Goal: Task Accomplishment & Management: Manage account settings

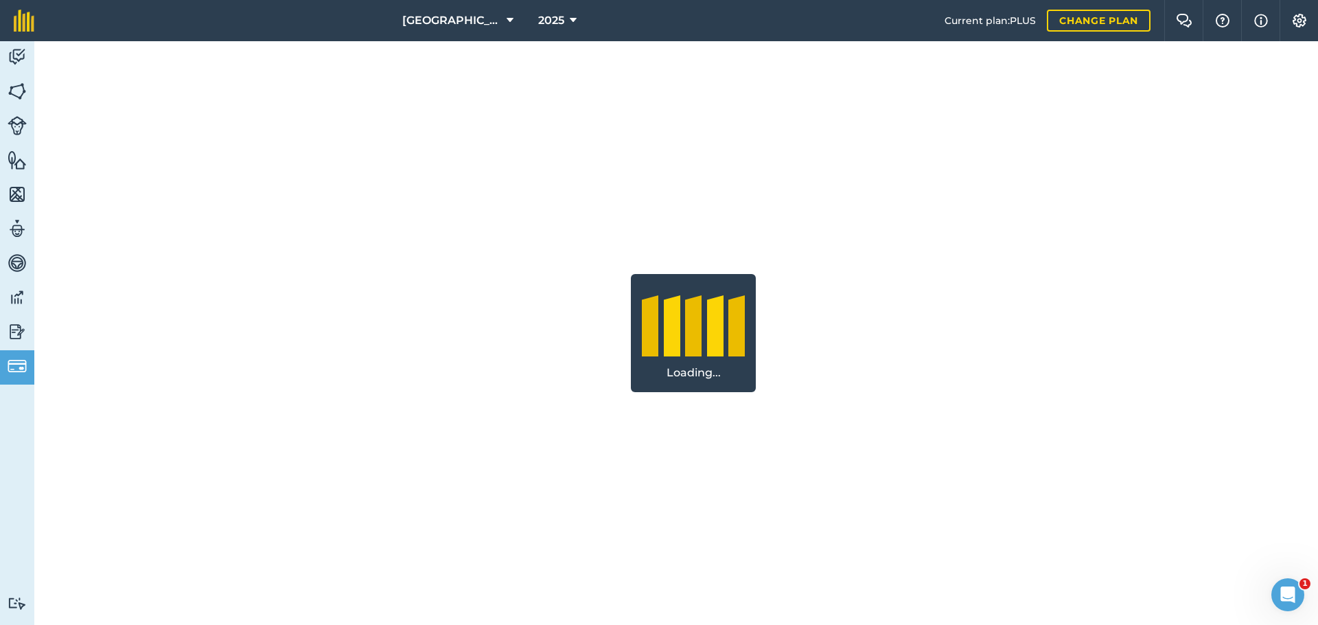
select select "c333f8ae-3c08-4337-b93a-84218057e287"
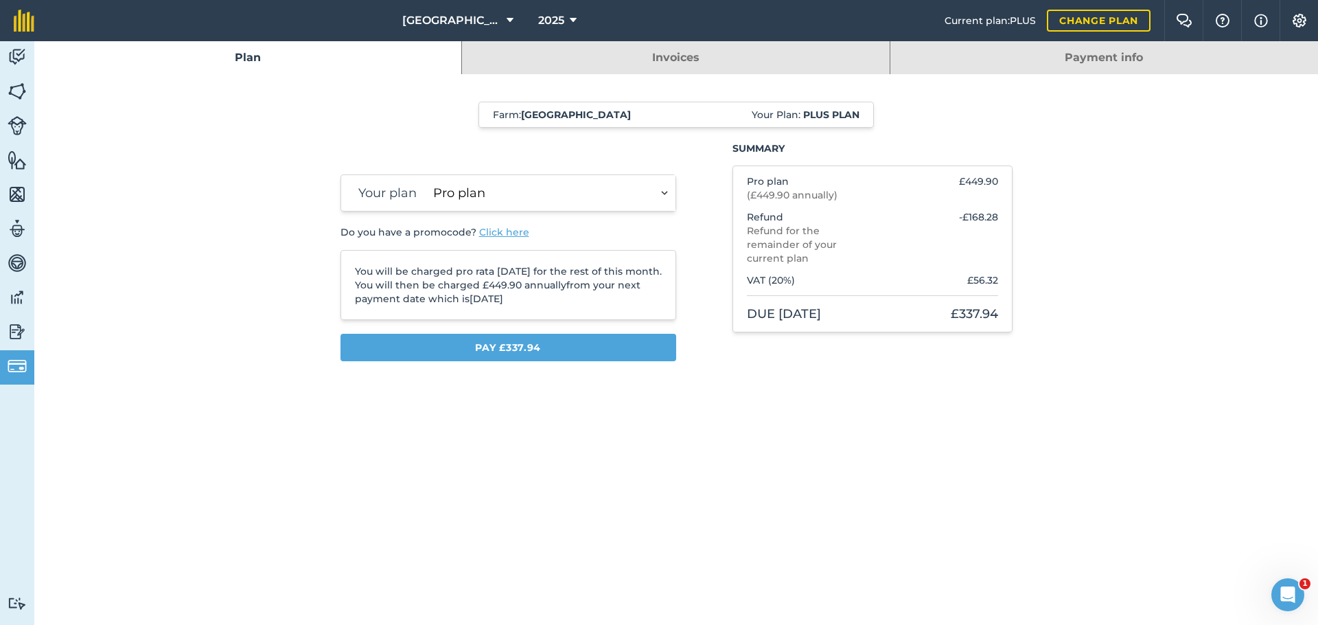
click at [21, 55] on img at bounding box center [17, 57] width 19 height 21
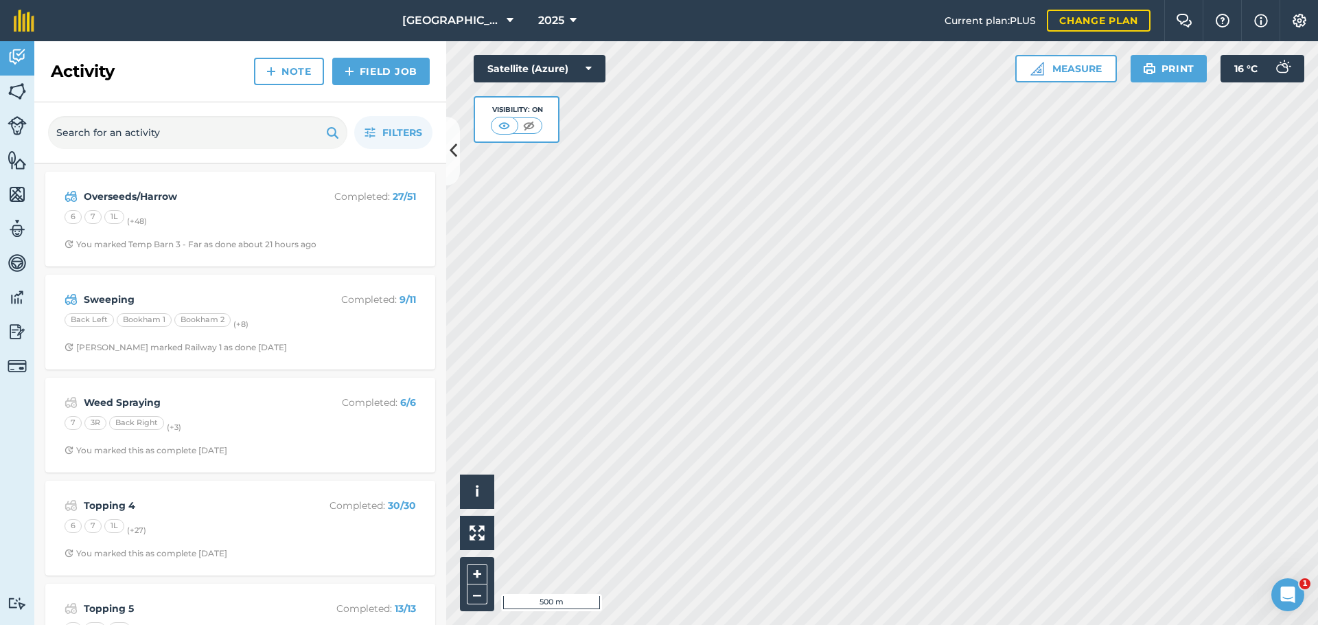
click at [451, 176] on div "Activity Fields Livestock Features Maps Team Vehicles Data Reporting Billing Tu…" at bounding box center [659, 333] width 1318 height 584
click at [12, 238] on img at bounding box center [17, 228] width 19 height 21
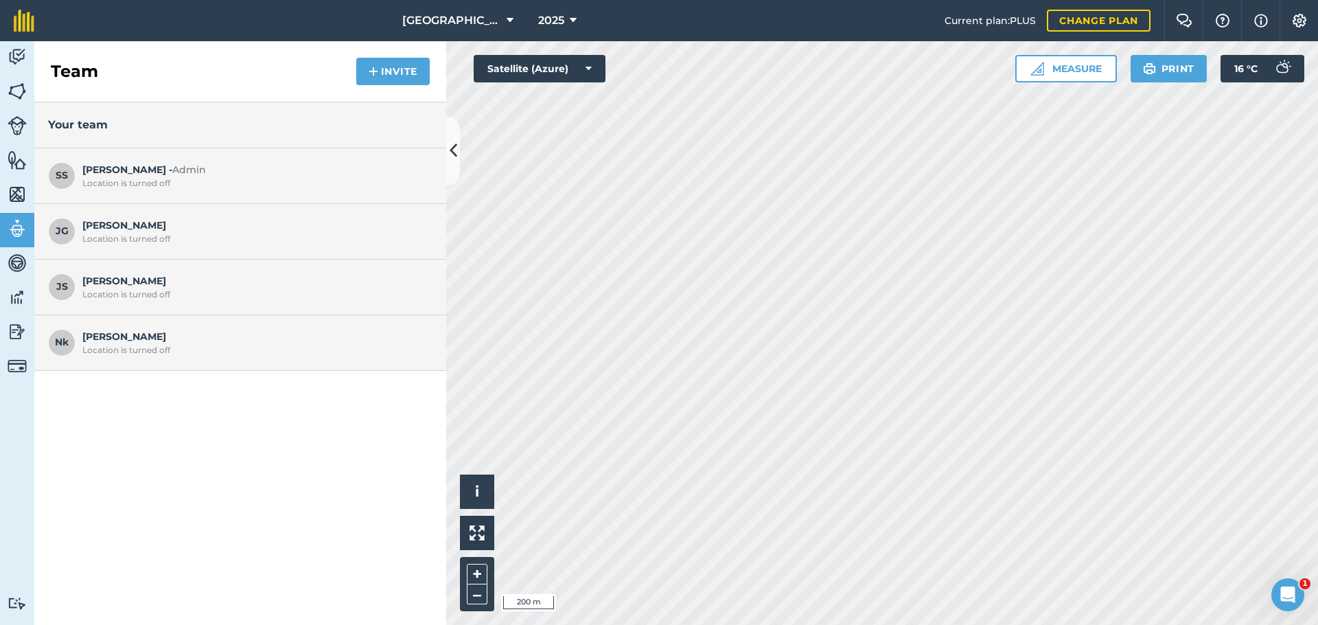
click at [457, 147] on icon at bounding box center [454, 151] width 8 height 24
